Goal: Transaction & Acquisition: Purchase product/service

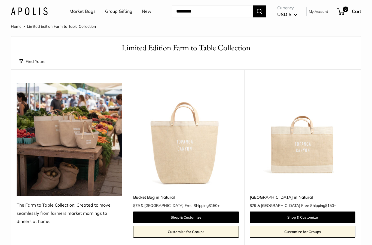
scroll to position [226, 0]
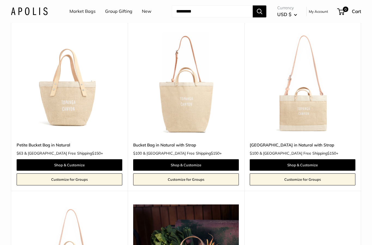
click at [71, 93] on img at bounding box center [70, 84] width 106 height 106
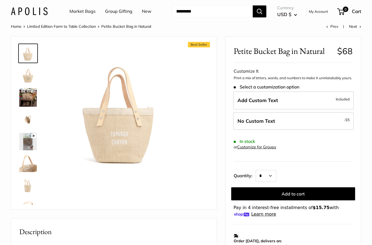
click at [36, 74] on img at bounding box center [27, 74] width 17 height 17
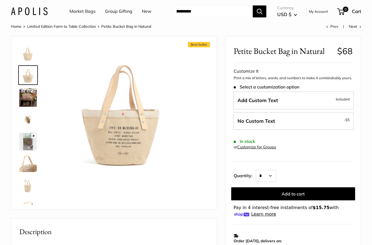
click at [30, 101] on img at bounding box center [27, 97] width 17 height 19
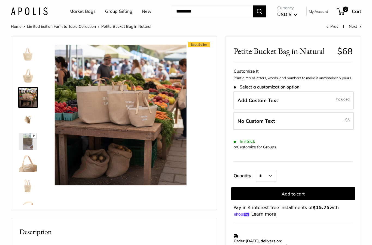
click at [41, 141] on div at bounding box center [30, 122] width 26 height 163
click at [34, 161] on img at bounding box center [27, 163] width 17 height 17
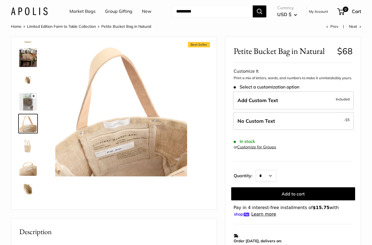
click at [36, 165] on img at bounding box center [27, 167] width 17 height 17
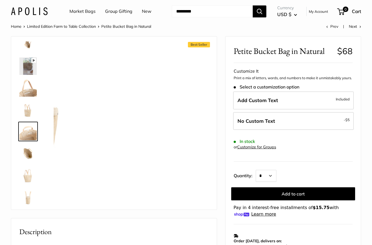
scroll to position [80, 0]
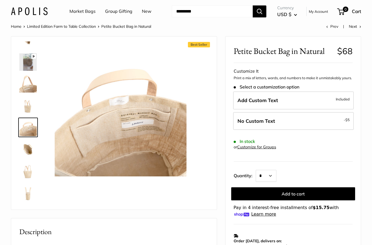
click at [32, 150] on img at bounding box center [27, 149] width 17 height 17
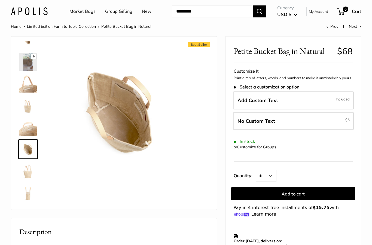
click at [34, 172] on img at bounding box center [27, 170] width 17 height 17
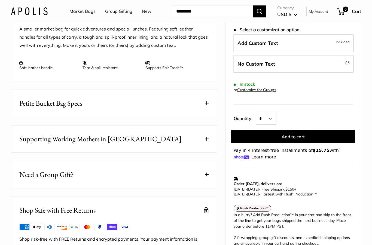
scroll to position [224, 0]
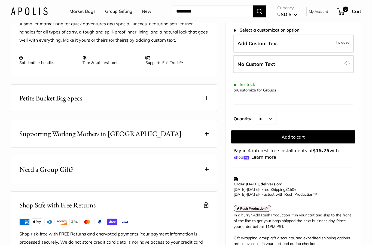
click at [205, 97] on span at bounding box center [207, 98] width 4 height 4
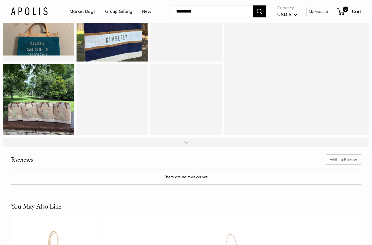
scroll to position [708, 0]
